Goal: Complete application form

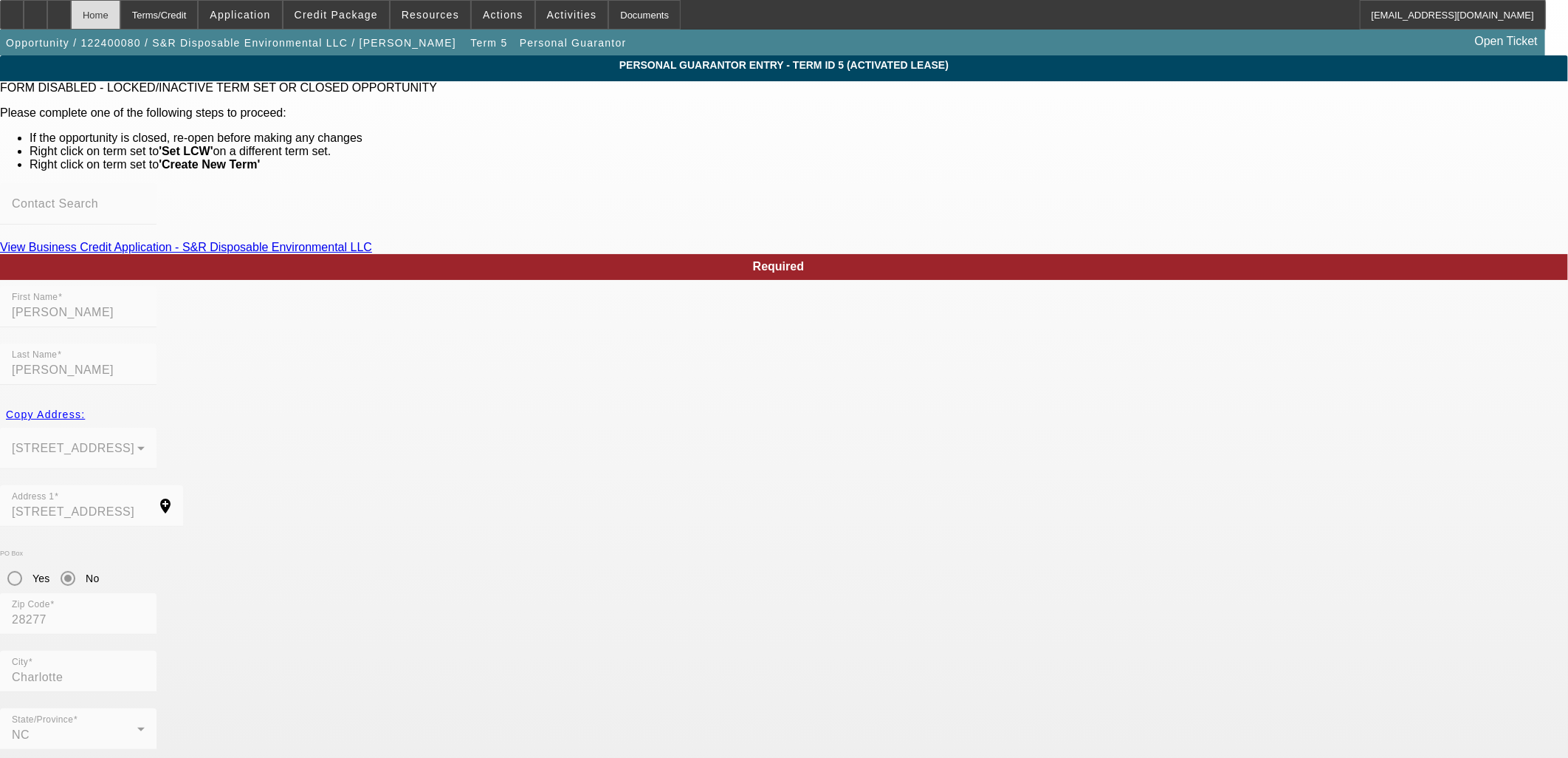
click at [120, 13] on div "Home" at bounding box center [95, 15] width 49 height 29
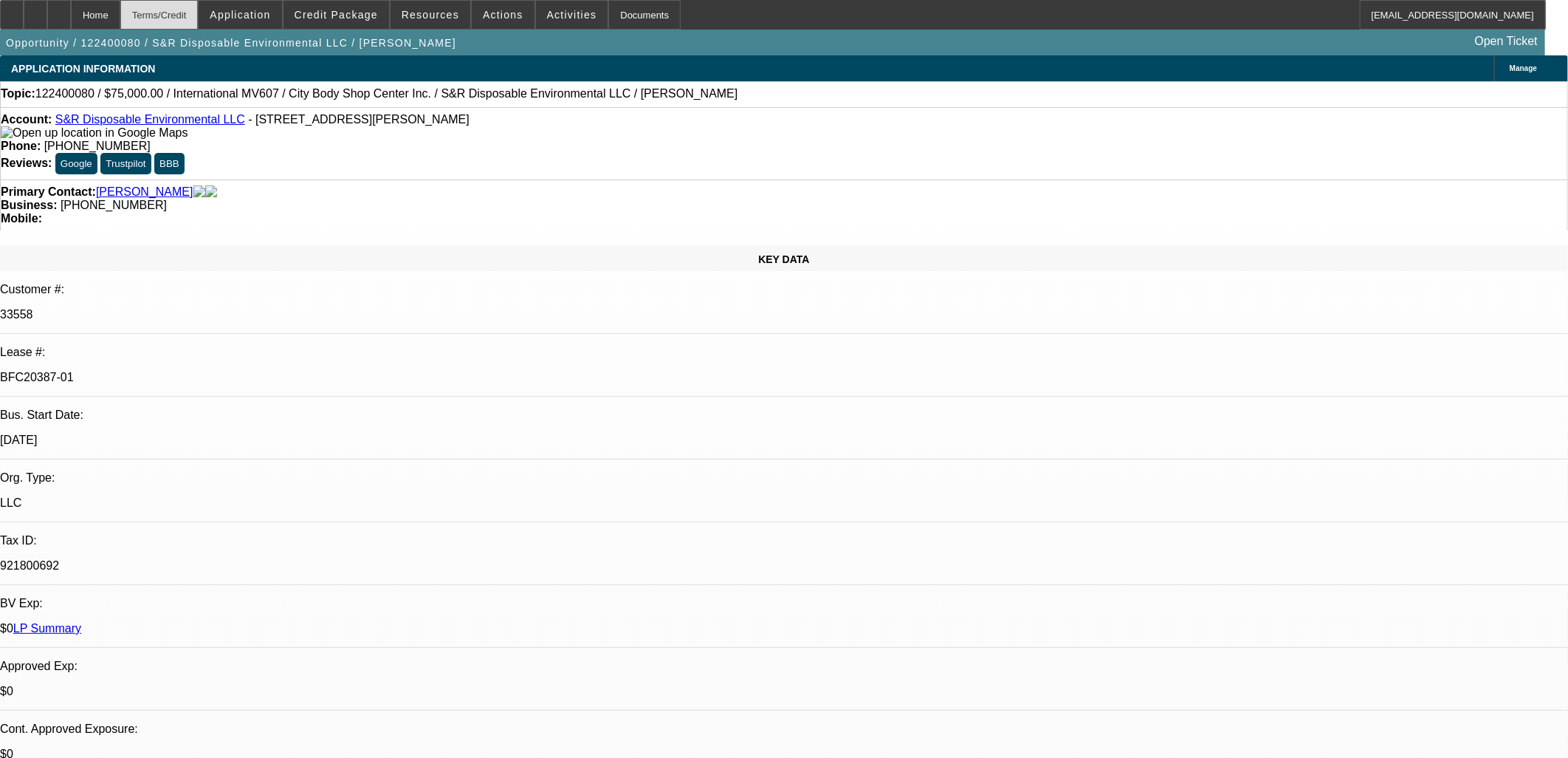
select select "0"
select select "2"
select select "0"
select select "6"
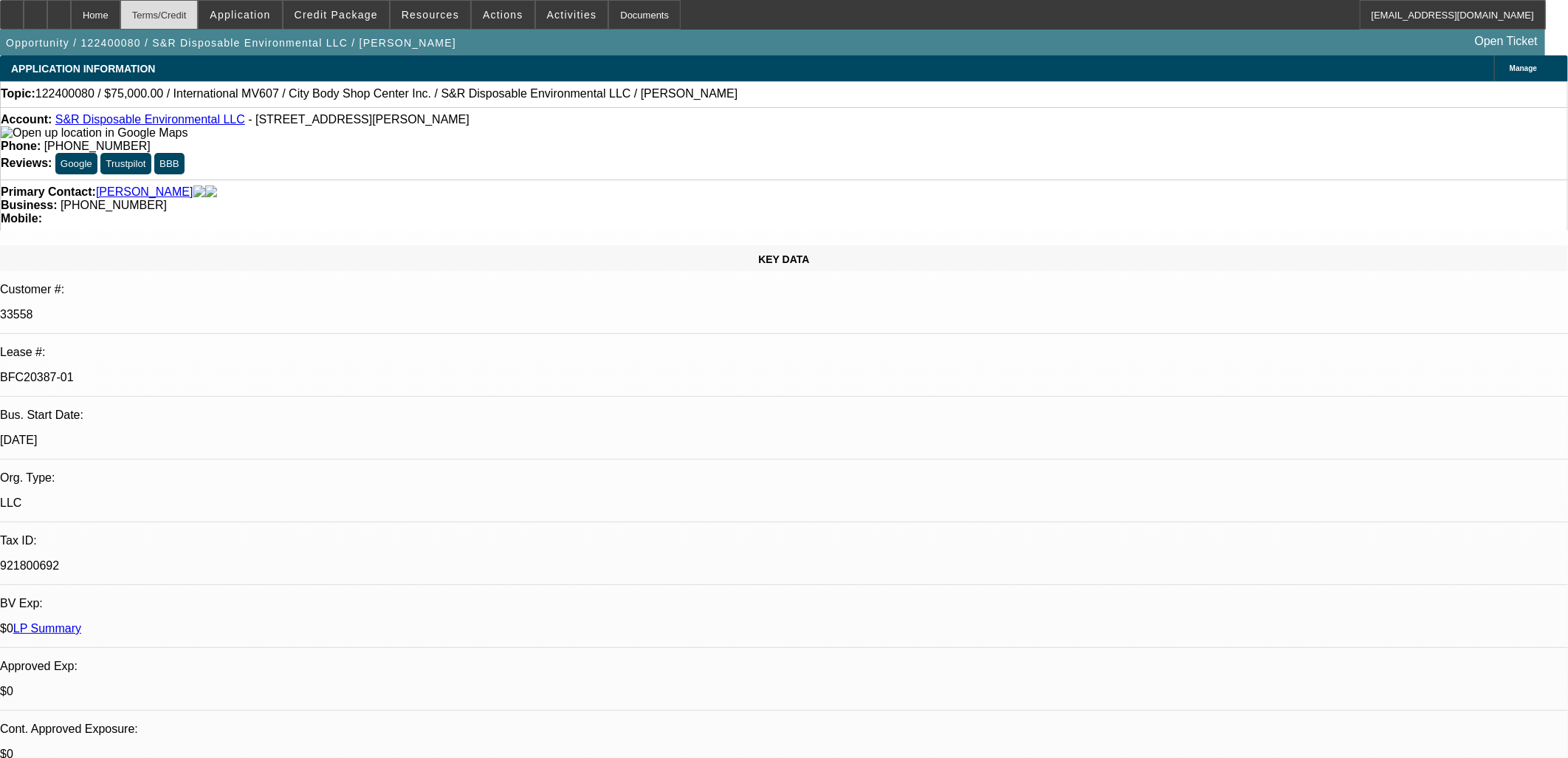
select select "0"
select select "2"
select select "0"
select select "6"
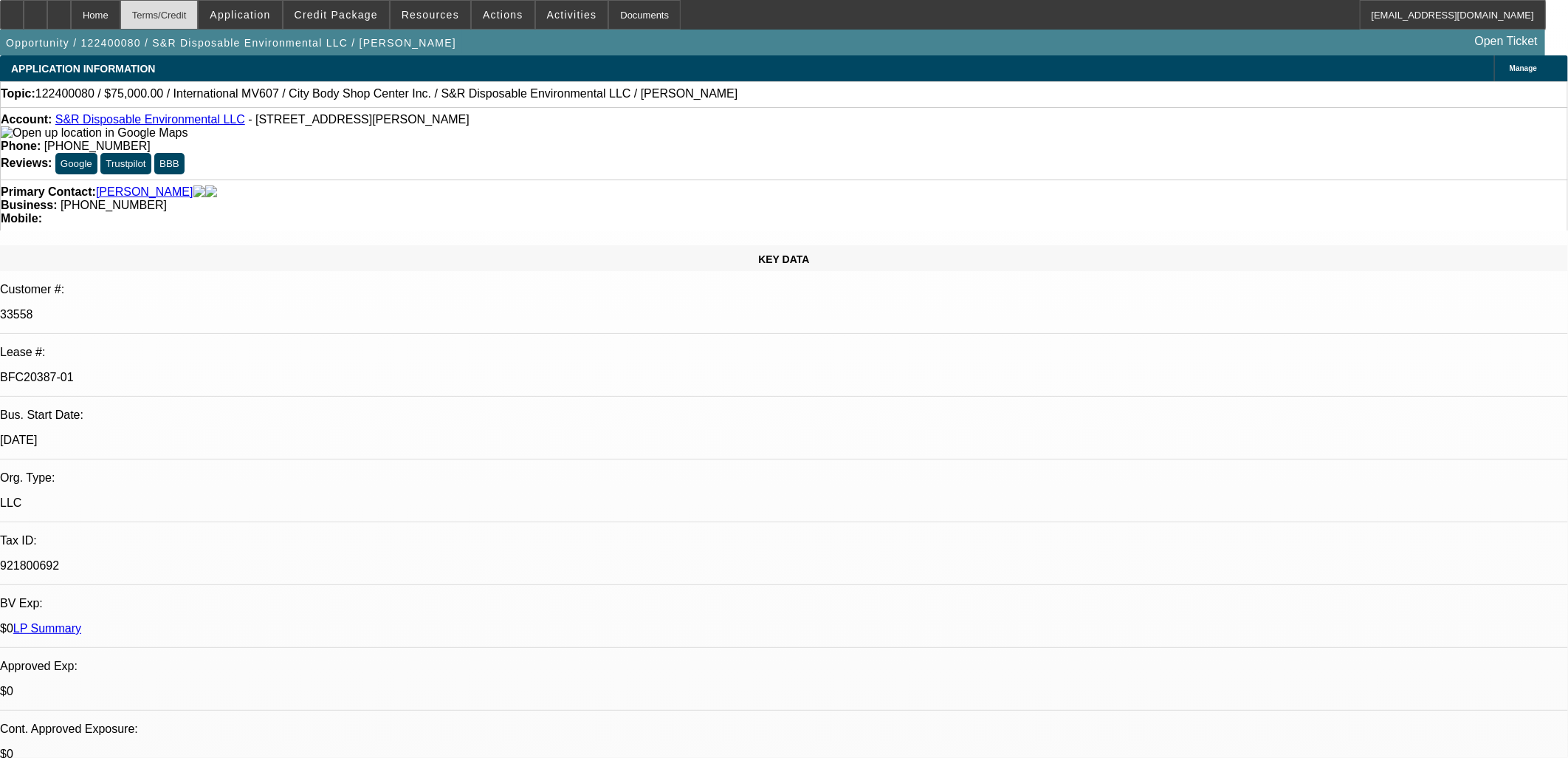
select select "0"
select select "2"
select select "0"
select select "6"
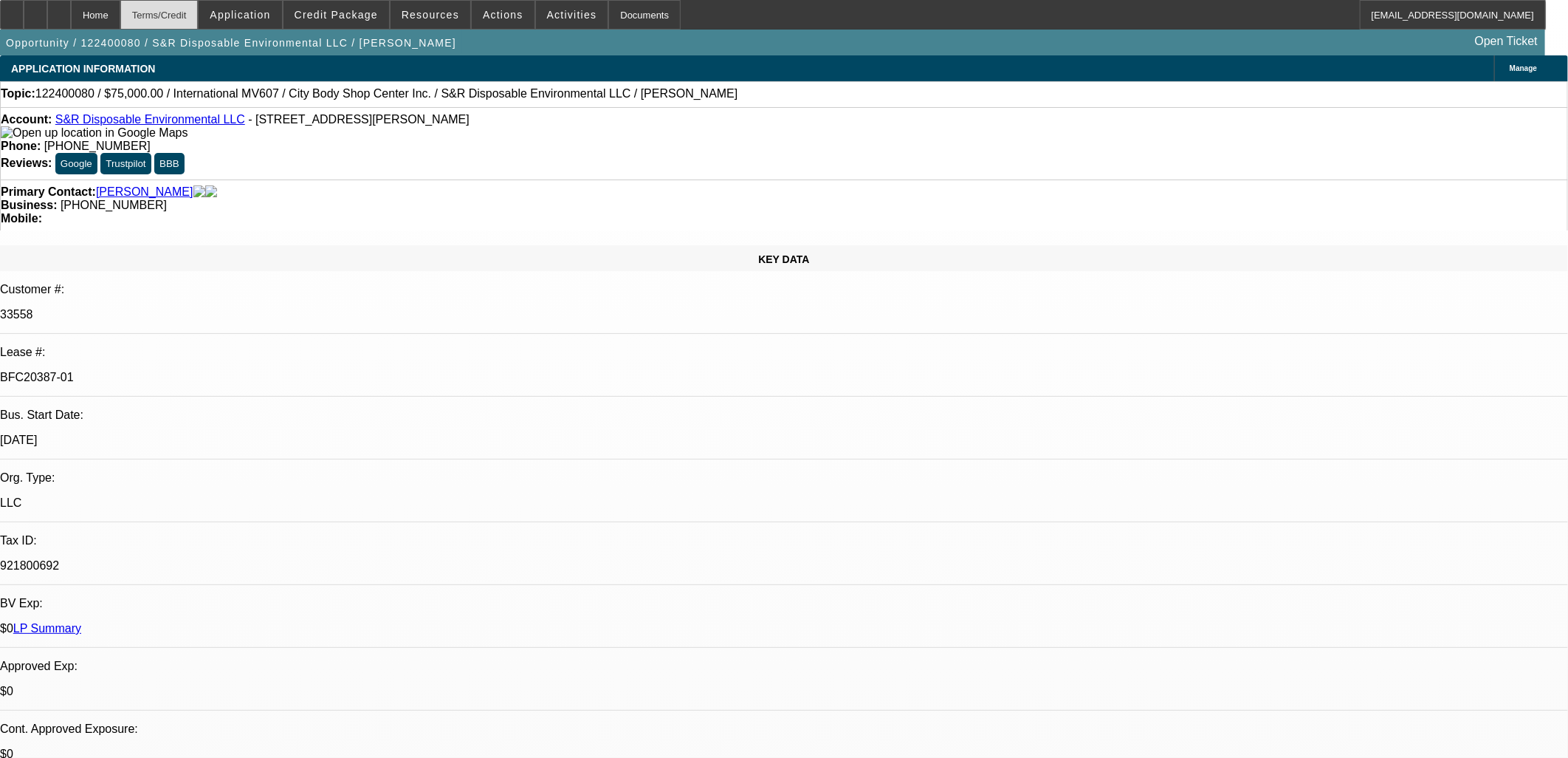
select select "0"
select select "2"
select select "0.1"
select select "4"
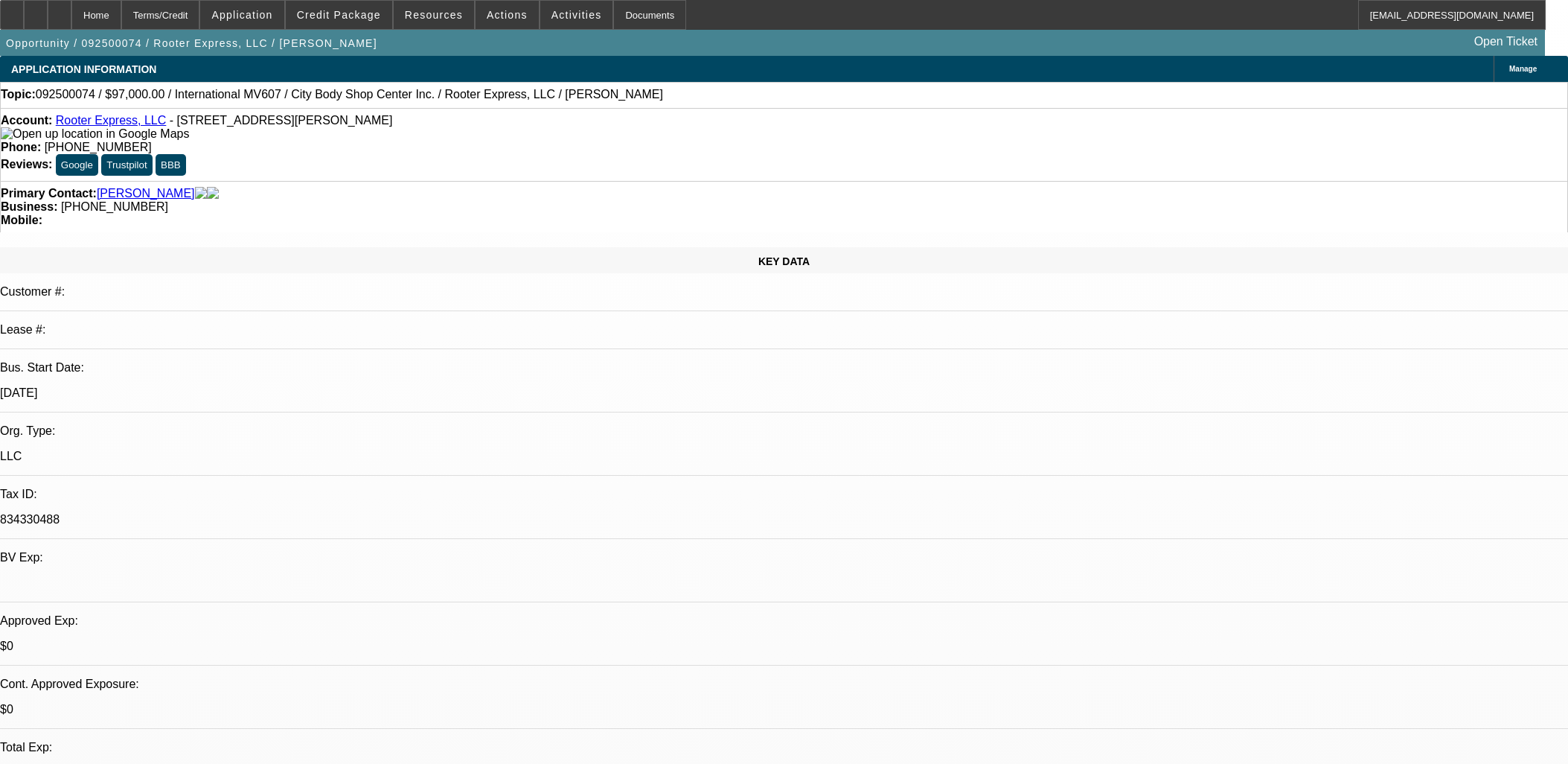
select select "0"
select select "2"
select select "0"
select select "6"
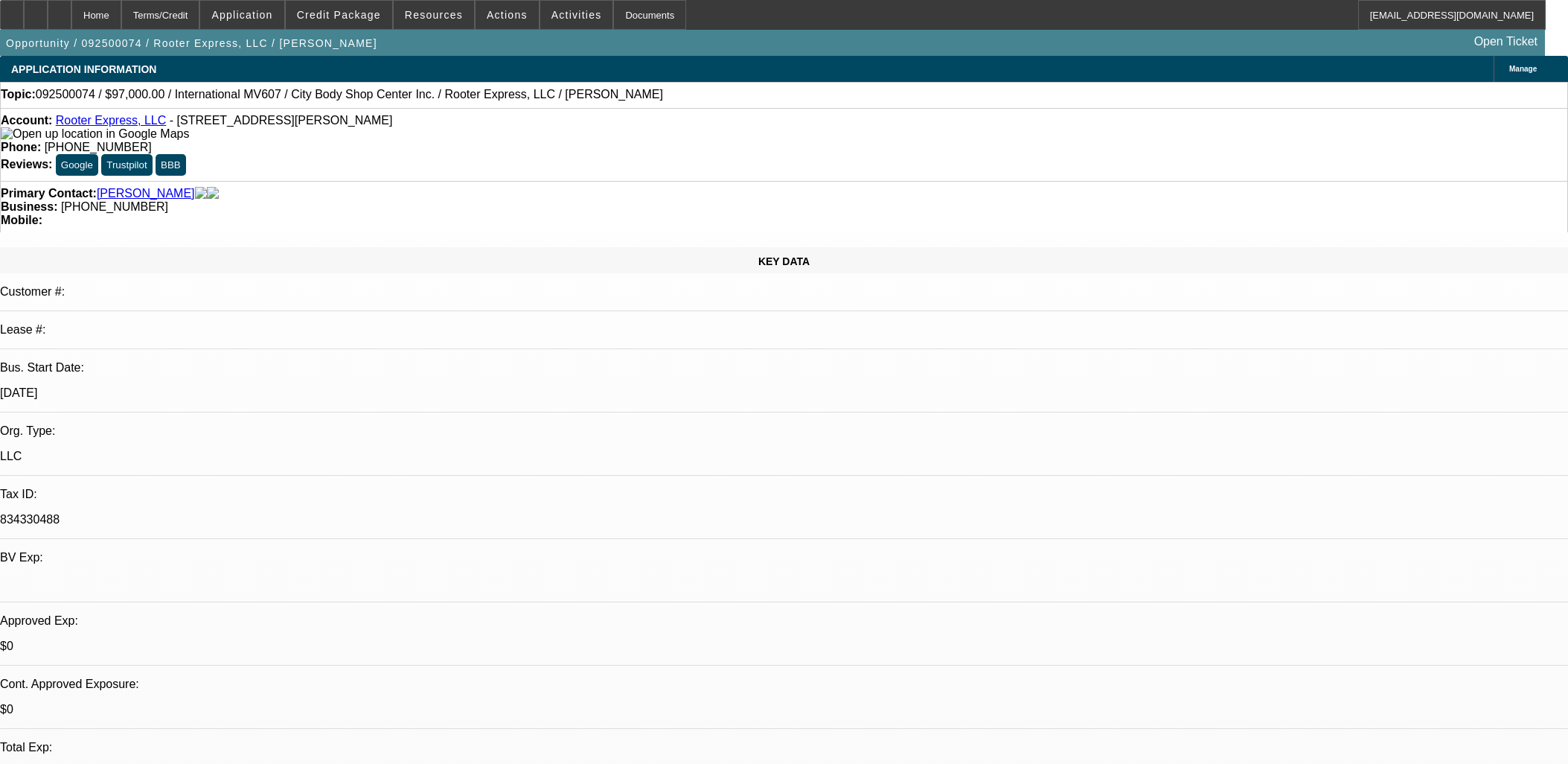
select select "0"
select select "2"
select select "0"
select select "6"
